Goal: Find specific page/section: Find specific page/section

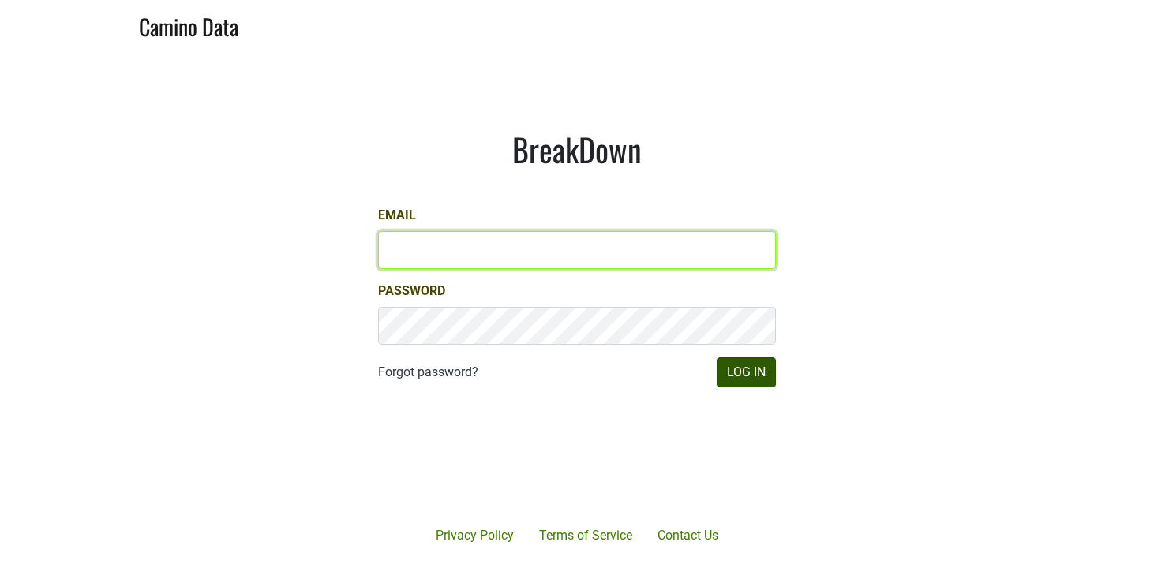
type input "[EMAIL_ADDRESS][DOMAIN_NAME]"
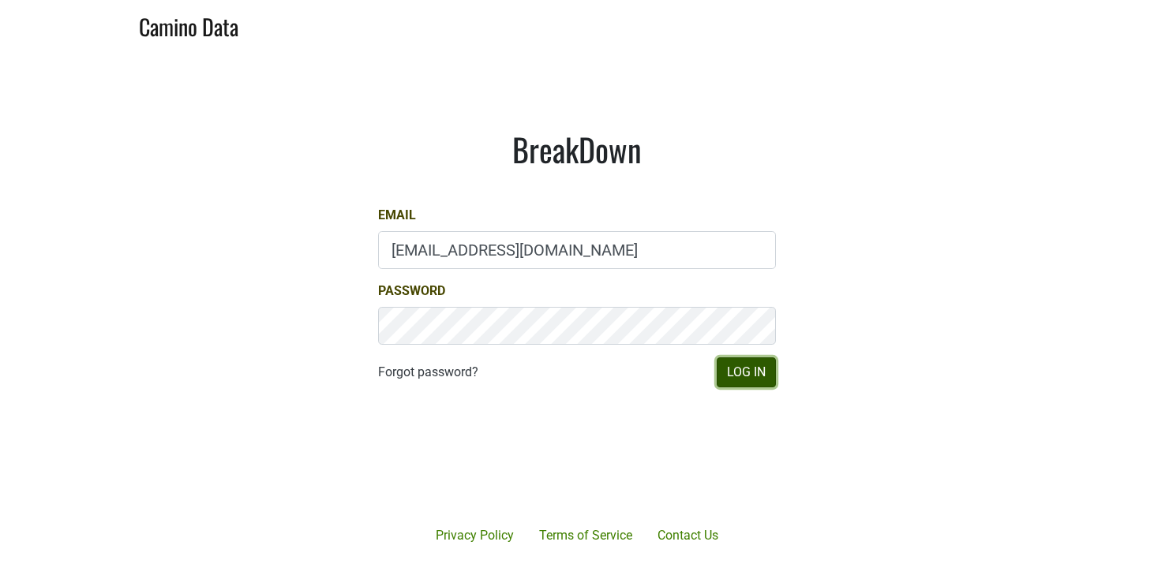
click at [767, 371] on button "Log In" at bounding box center [746, 372] width 59 height 30
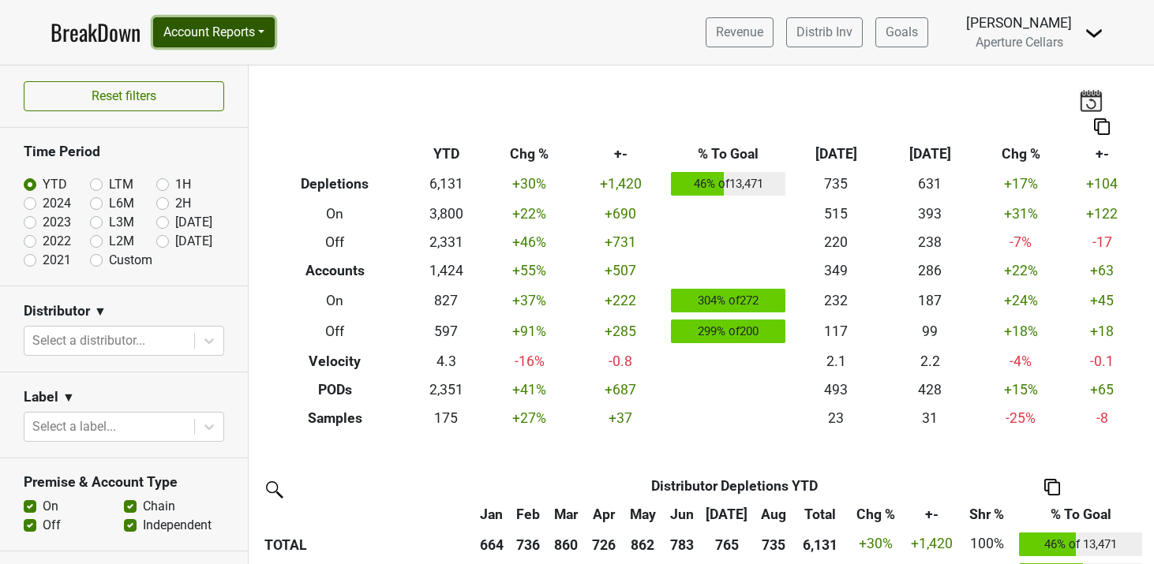
click at [223, 42] on button "Account Reports" at bounding box center [214, 32] width 122 height 30
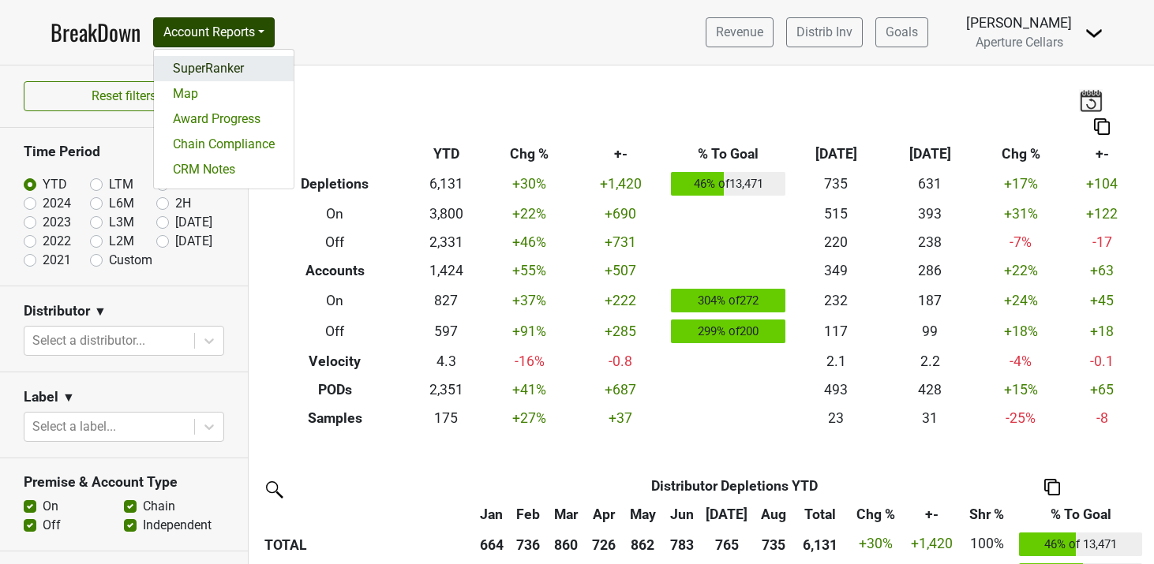
click at [223, 69] on link "SuperRanker" at bounding box center [224, 68] width 140 height 25
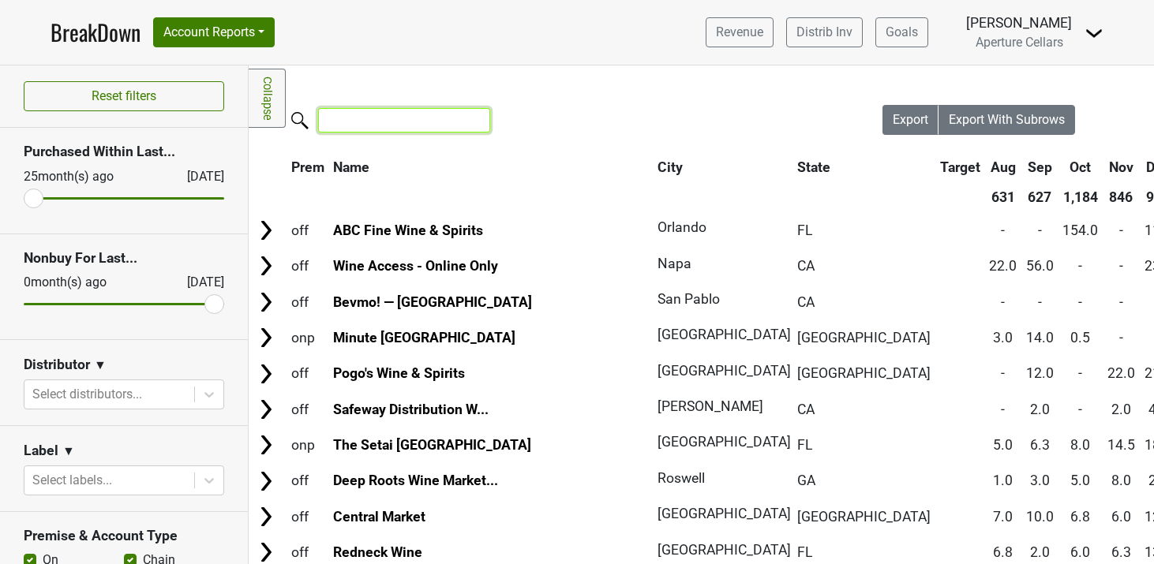
click at [426, 113] on input "search" at bounding box center [404, 120] width 172 height 24
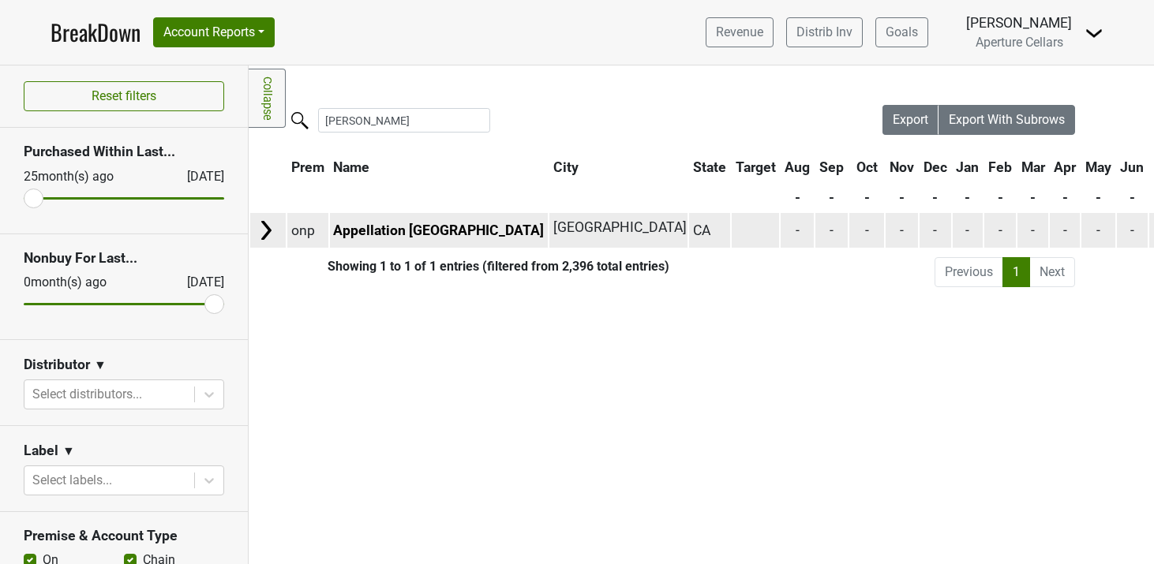
click at [273, 231] on img at bounding box center [266, 231] width 24 height 24
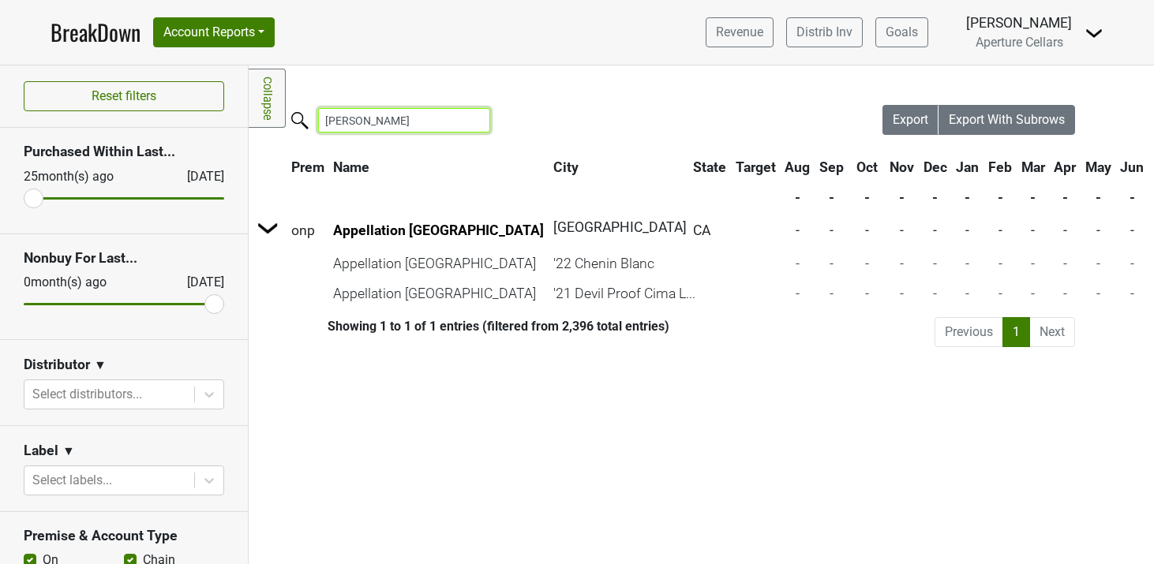
click at [361, 124] on input "appel" at bounding box center [404, 120] width 172 height 24
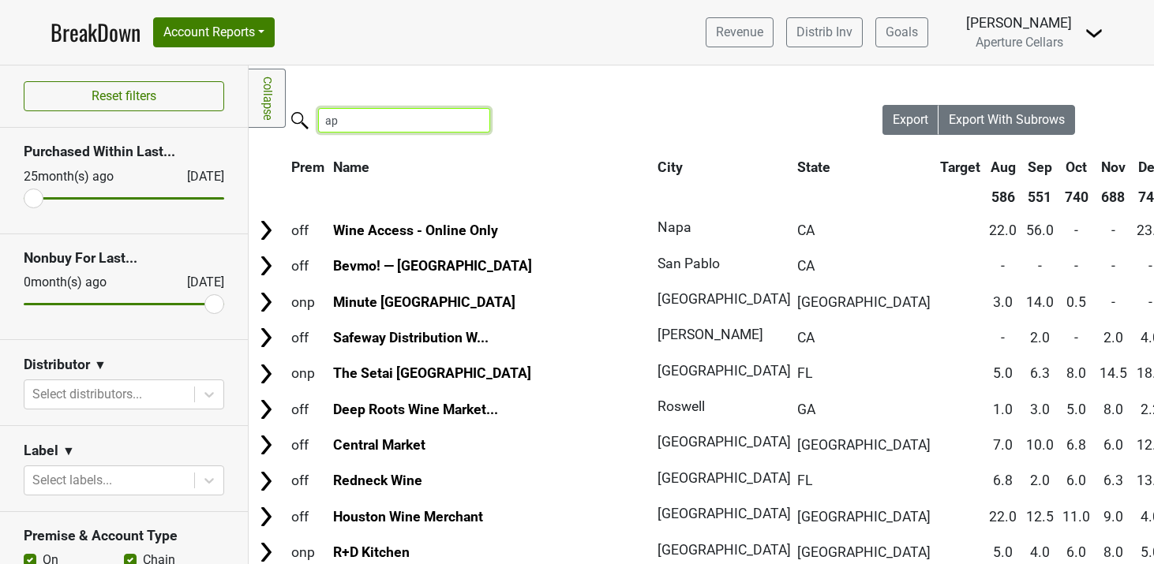
type input "a"
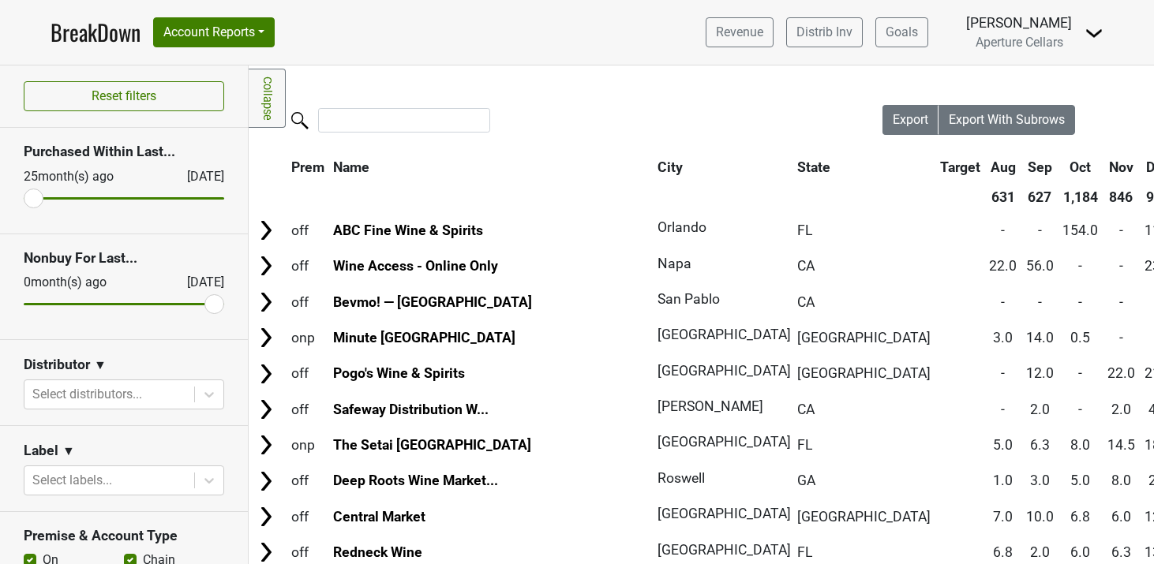
click at [113, 353] on section "Distributor ▼ Select distributors..." at bounding box center [124, 383] width 248 height 86
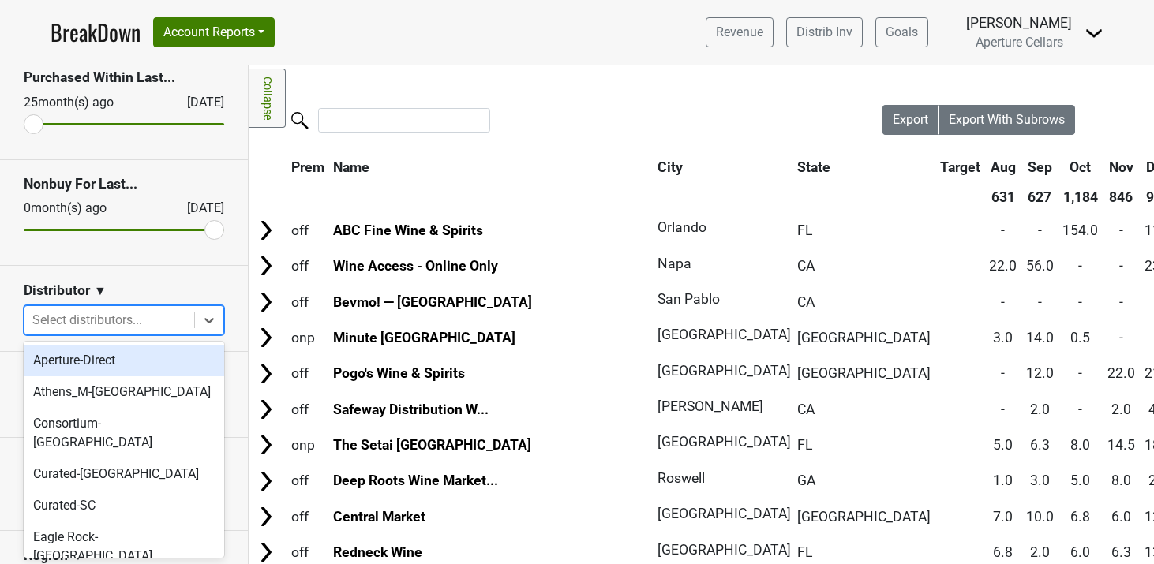
click at [114, 312] on div at bounding box center [109, 320] width 154 height 22
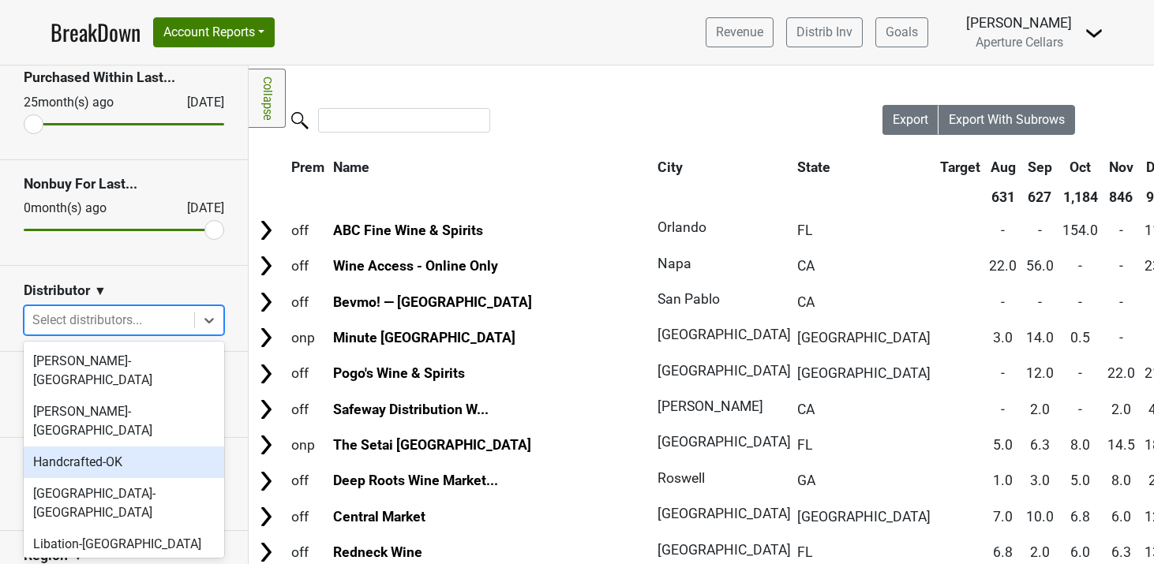
scroll to position [442, 0]
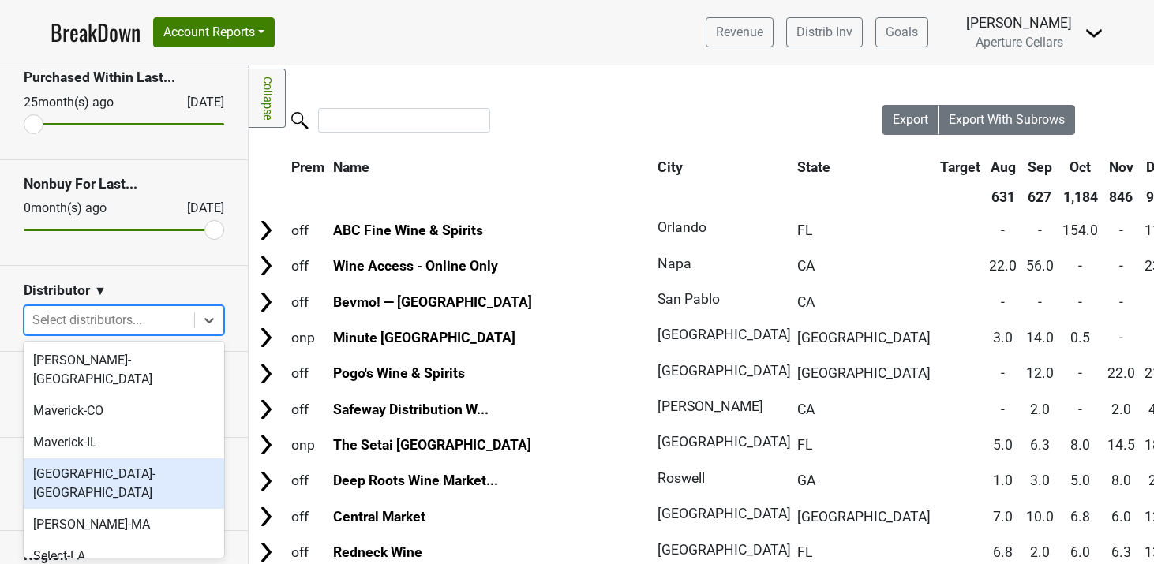
click at [124, 459] on div "Monterey-CA" at bounding box center [124, 484] width 200 height 51
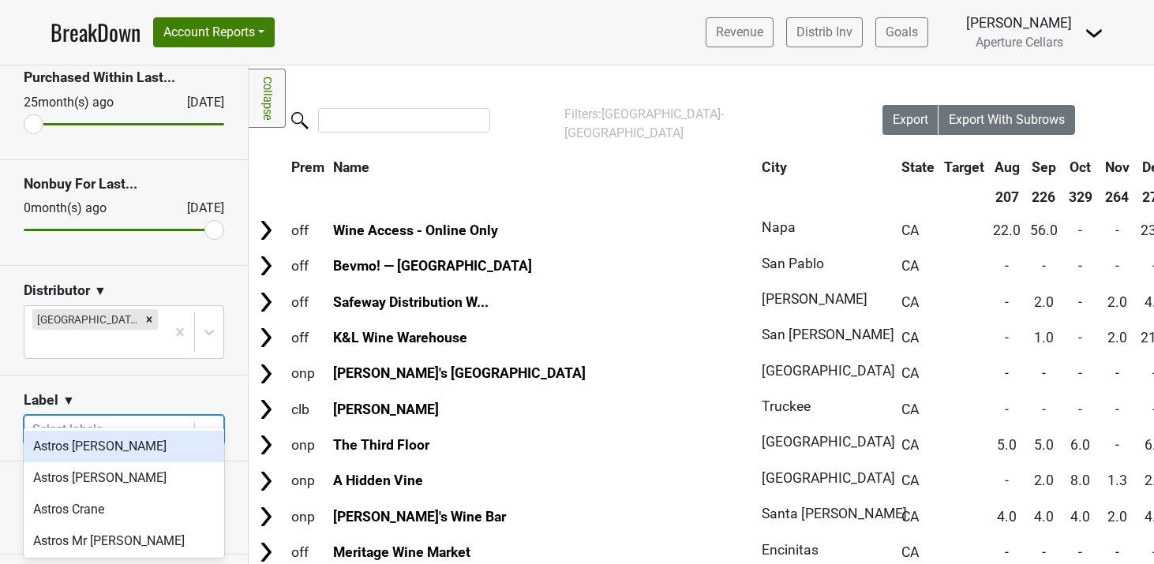
click at [115, 419] on div at bounding box center [109, 430] width 154 height 22
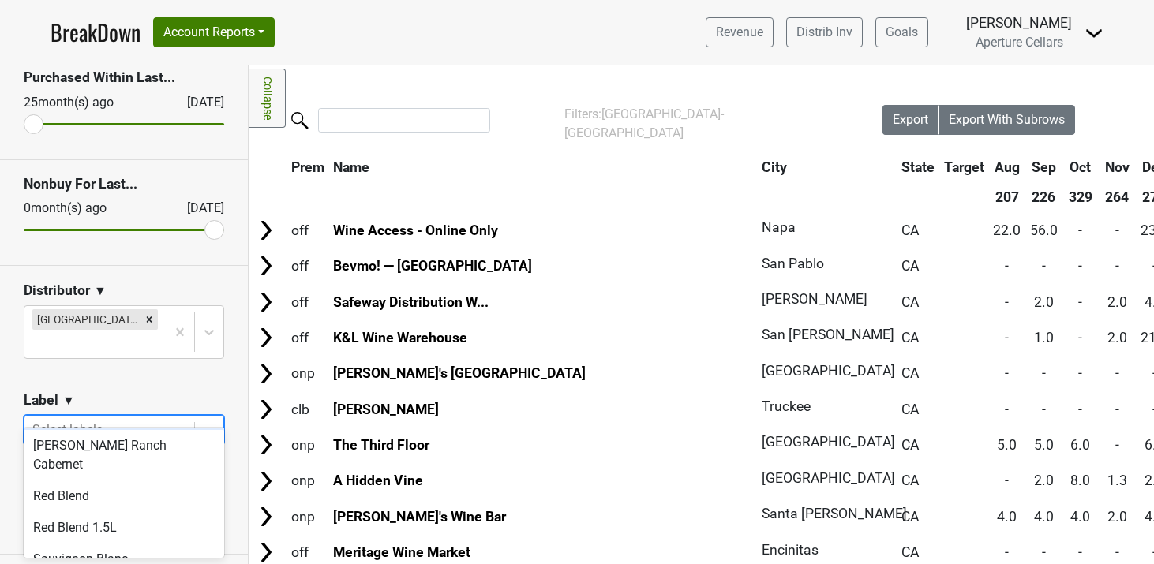
scroll to position [641, 0]
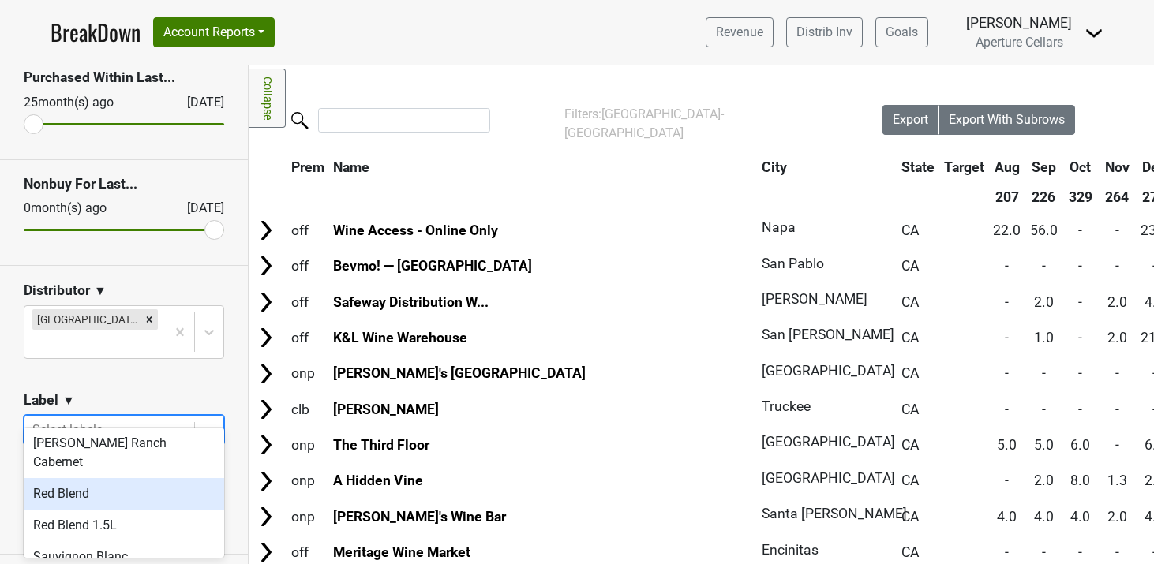
click at [122, 376] on section "Label ▼ option Red Blend focused, 21 of 25. 25 results available. Use Up and Do…" at bounding box center [124, 419] width 248 height 86
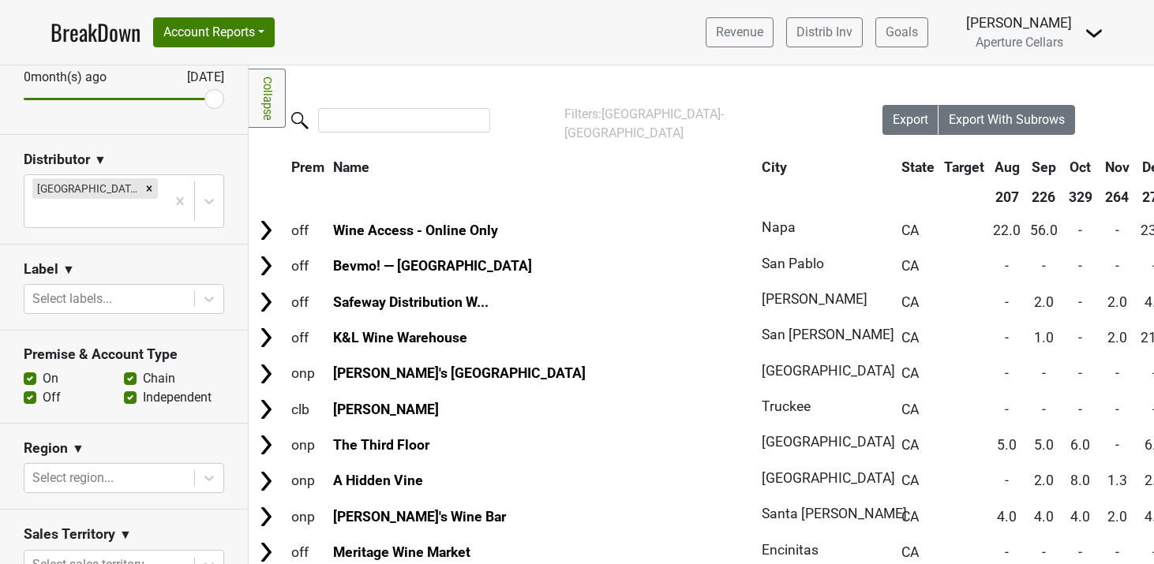
scroll to position [273, 0]
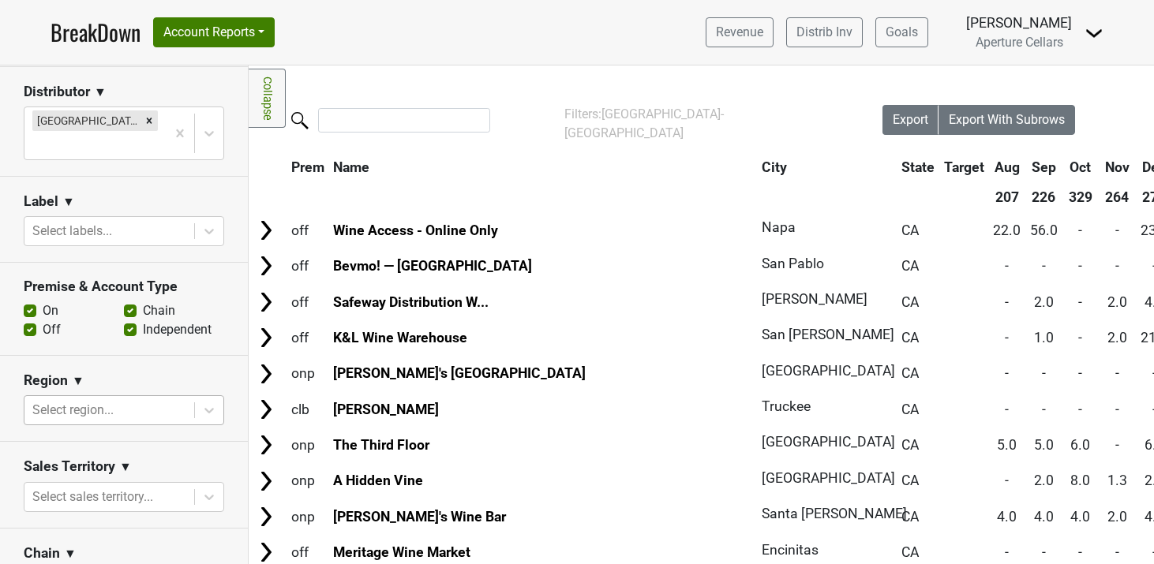
click at [100, 399] on div at bounding box center [109, 410] width 154 height 22
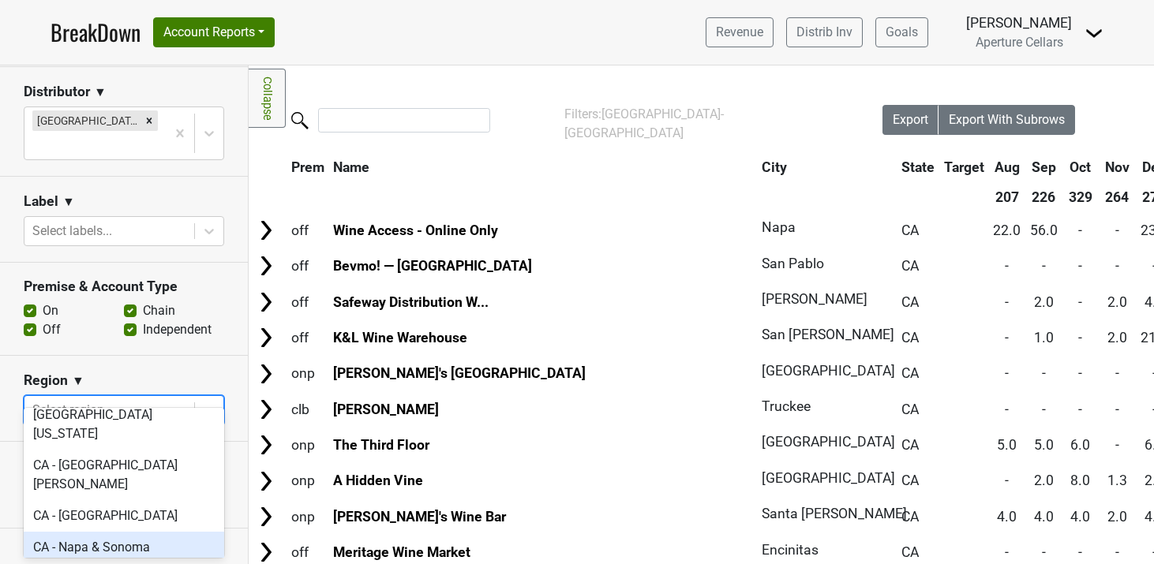
scroll to position [437, 0]
click at [91, 530] on div "CA - Napa & Sonoma" at bounding box center [124, 546] width 200 height 32
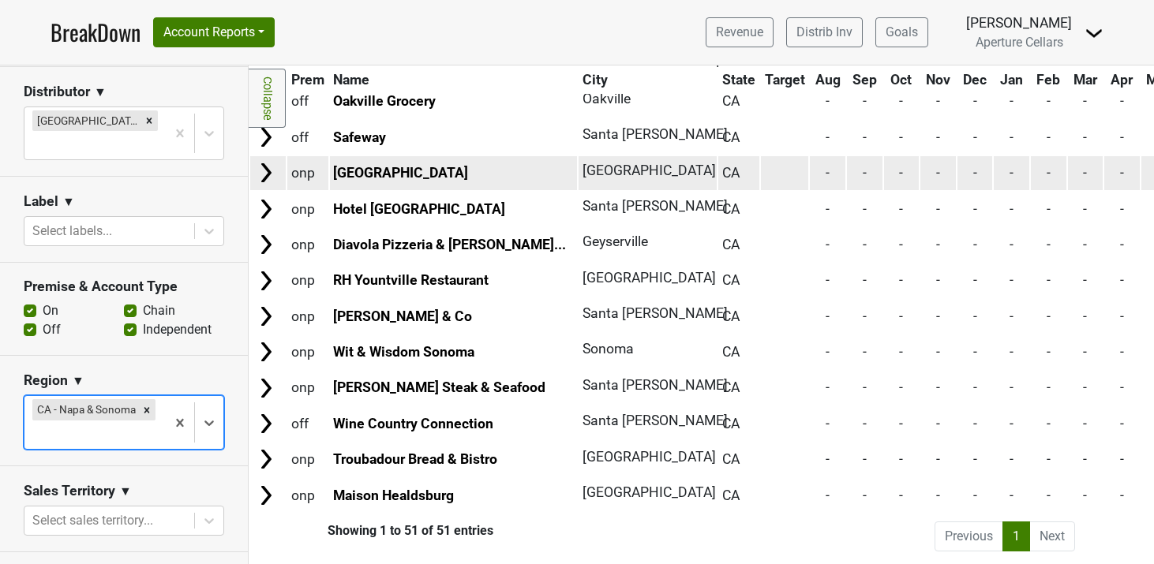
scroll to position [1525, 0]
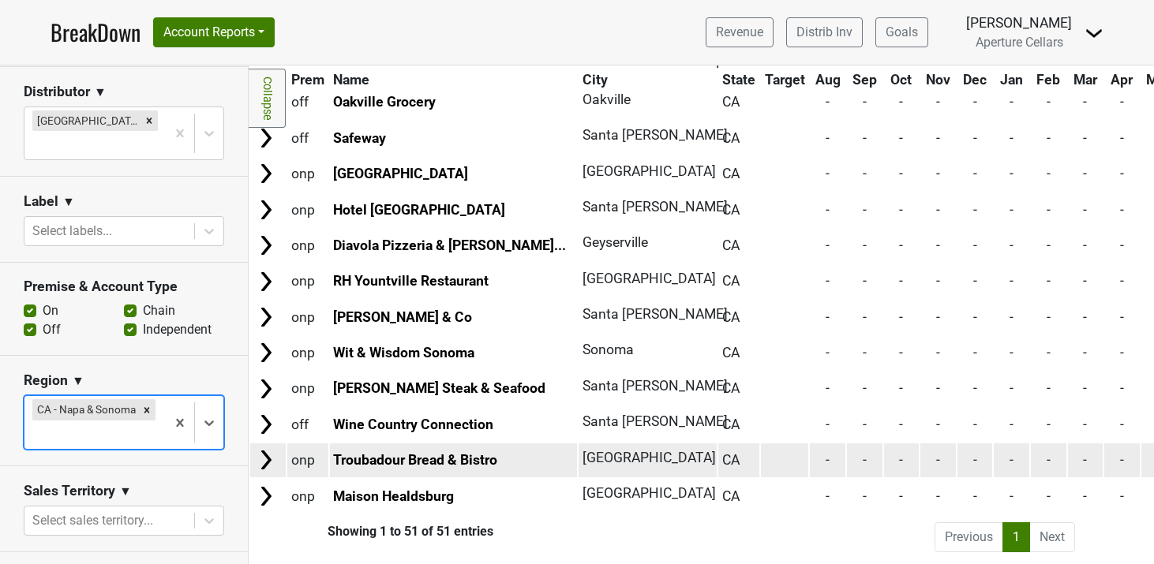
click at [268, 456] on img at bounding box center [266, 460] width 24 height 24
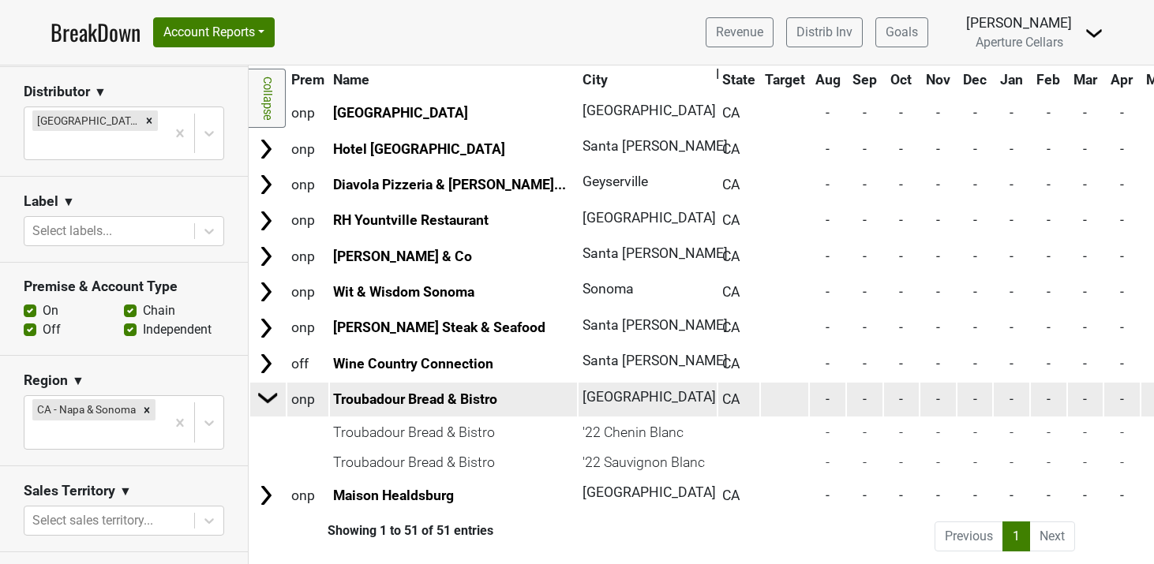
scroll to position [1584, 0]
